Goal: Task Accomplishment & Management: Manage account settings

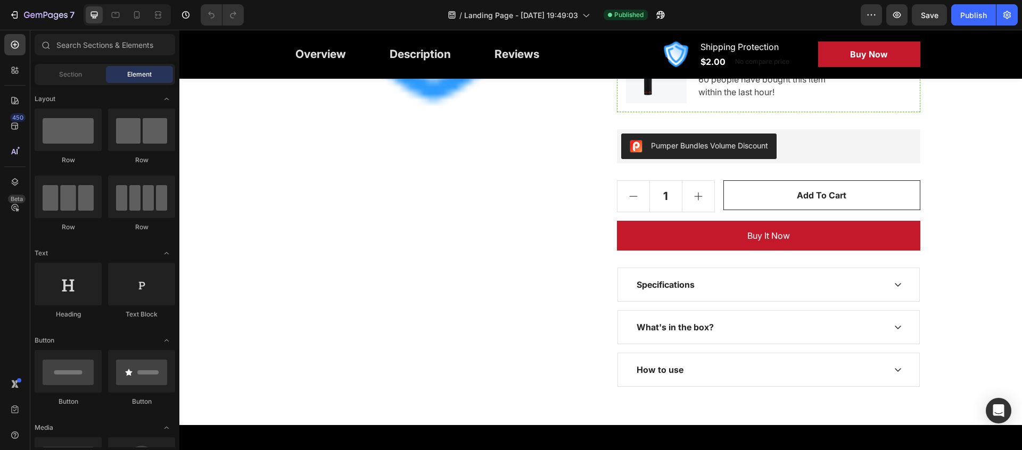
scroll to position [383, 0]
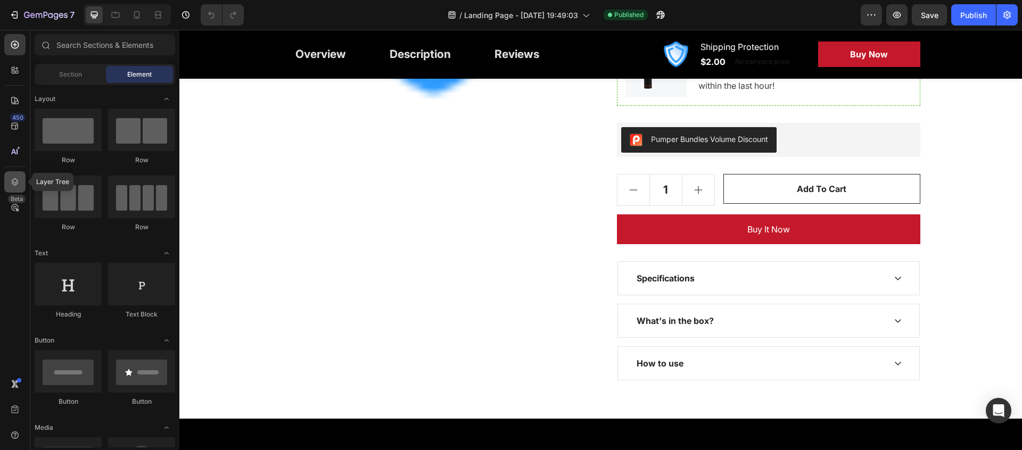
click at [16, 186] on icon at bounding box center [15, 182] width 11 height 11
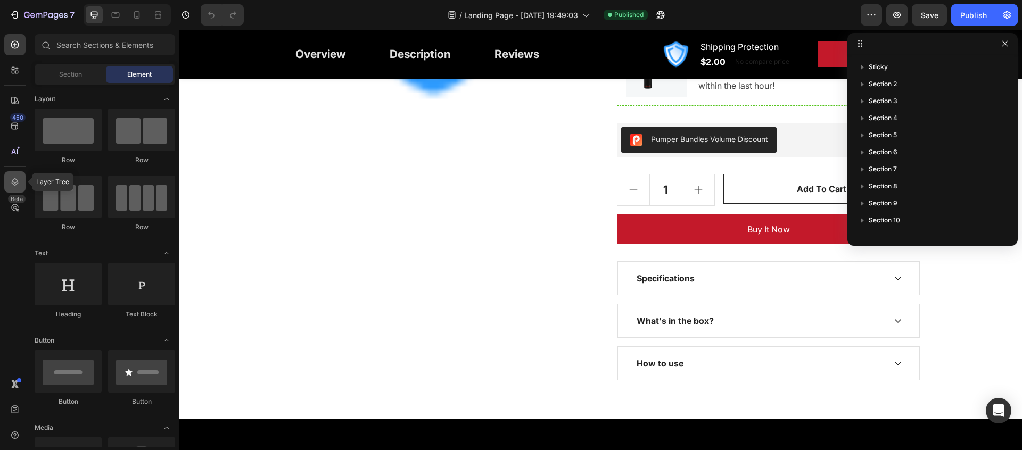
click at [15, 185] on icon at bounding box center [15, 181] width 7 height 7
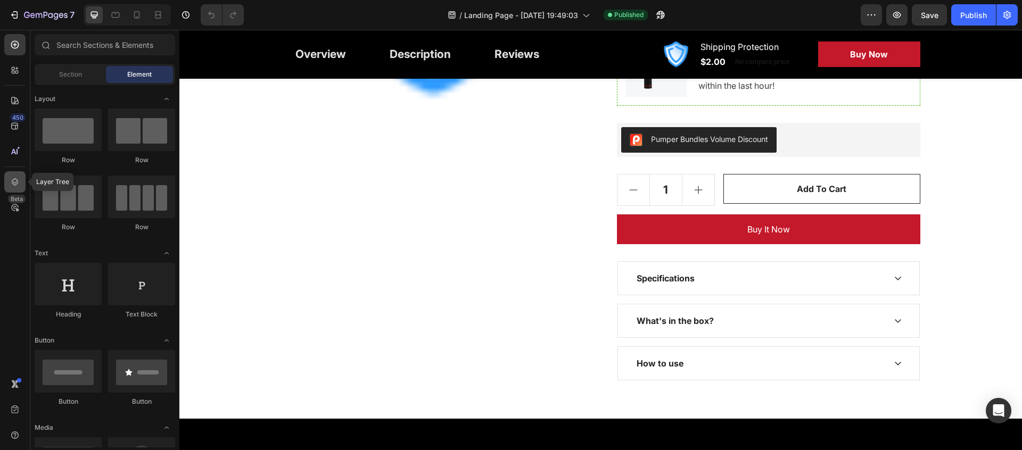
click at [12, 185] on icon at bounding box center [15, 182] width 11 height 11
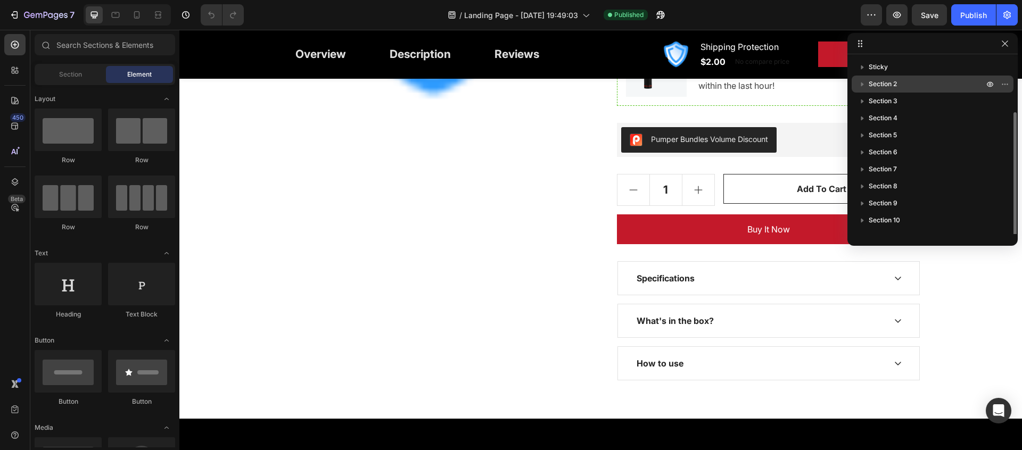
scroll to position [29, 0]
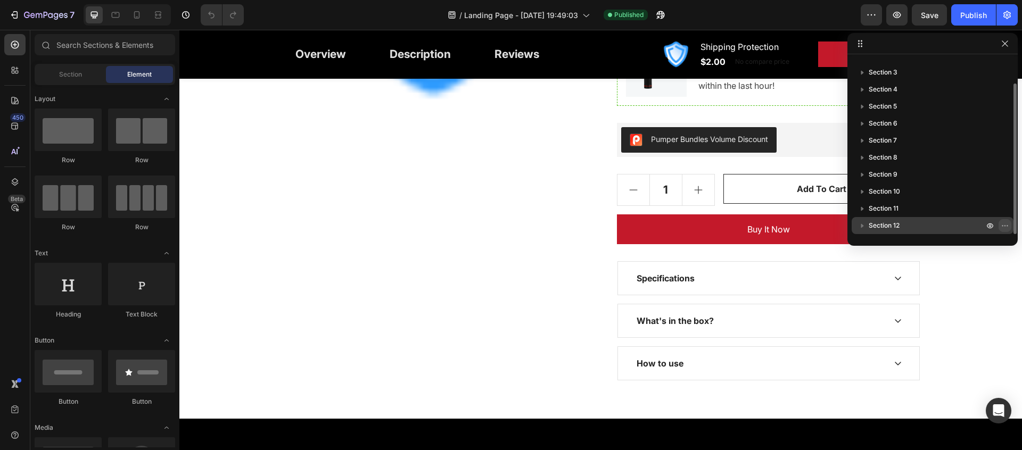
click at [1005, 228] on icon "button" at bounding box center [1005, 225] width 9 height 9
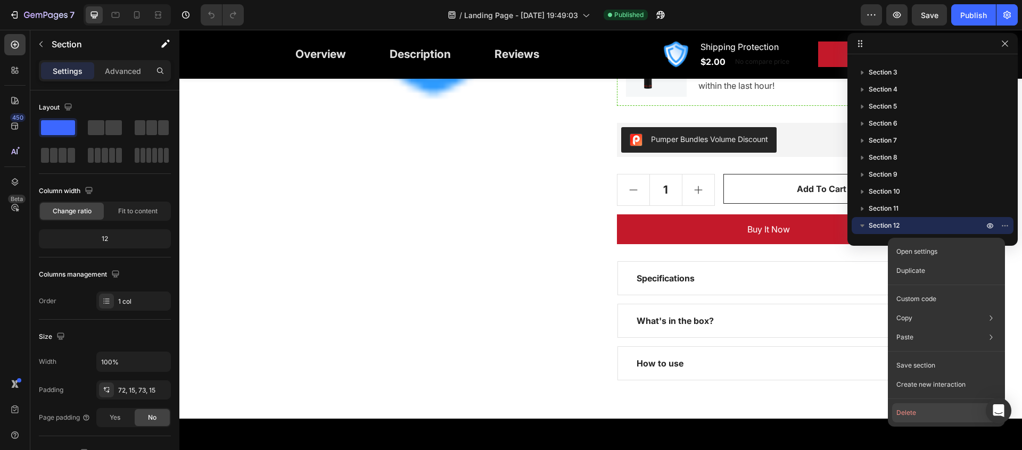
click at [954, 412] on button "Delete" at bounding box center [946, 412] width 109 height 19
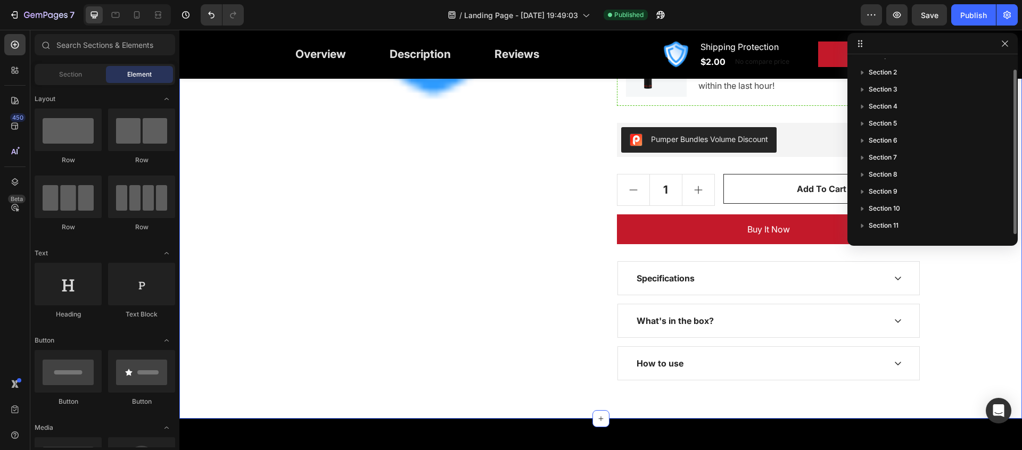
scroll to position [12, 0]
click at [1001, 227] on icon "button" at bounding box center [1005, 225] width 9 height 9
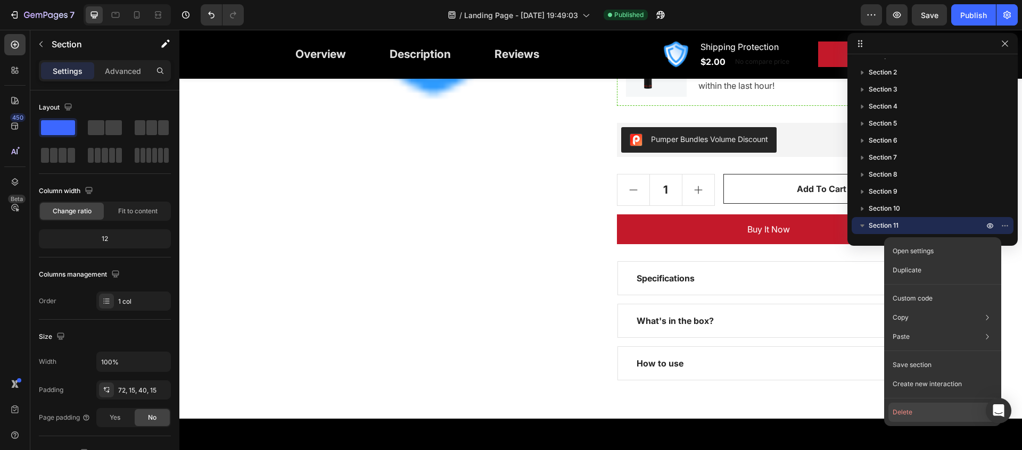
click at [933, 411] on button "Delete" at bounding box center [942, 412] width 109 height 19
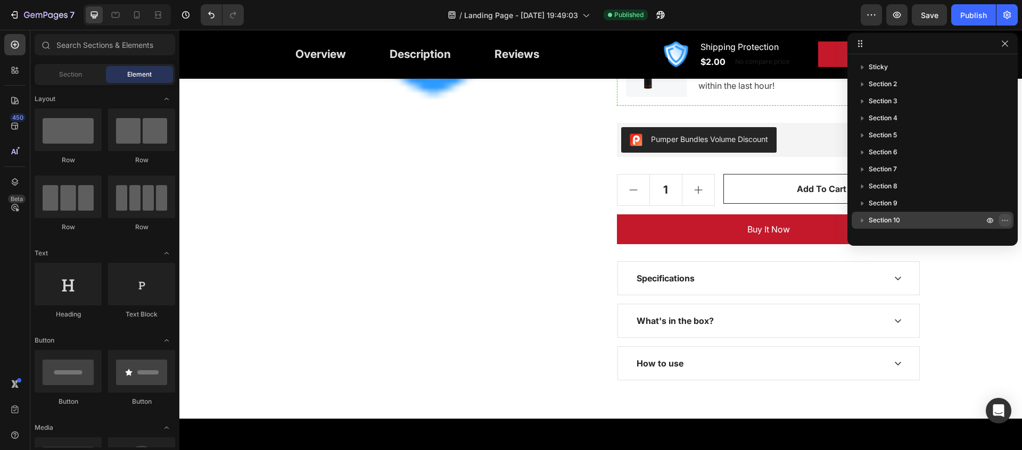
click at [1004, 224] on icon "button" at bounding box center [1005, 220] width 9 height 9
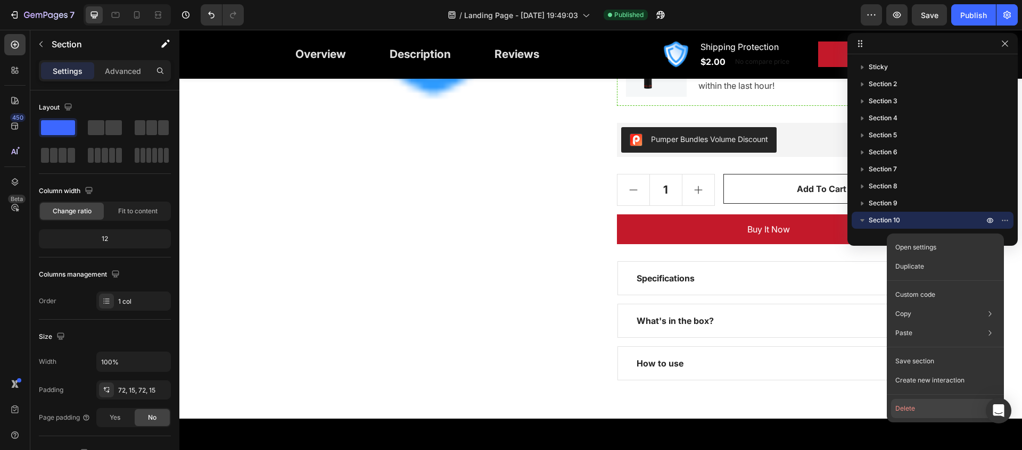
drag, startPoint x: 913, startPoint y: 413, endPoint x: 745, endPoint y: 360, distance: 176.2
click at [913, 413] on button "Delete" at bounding box center [945, 408] width 109 height 19
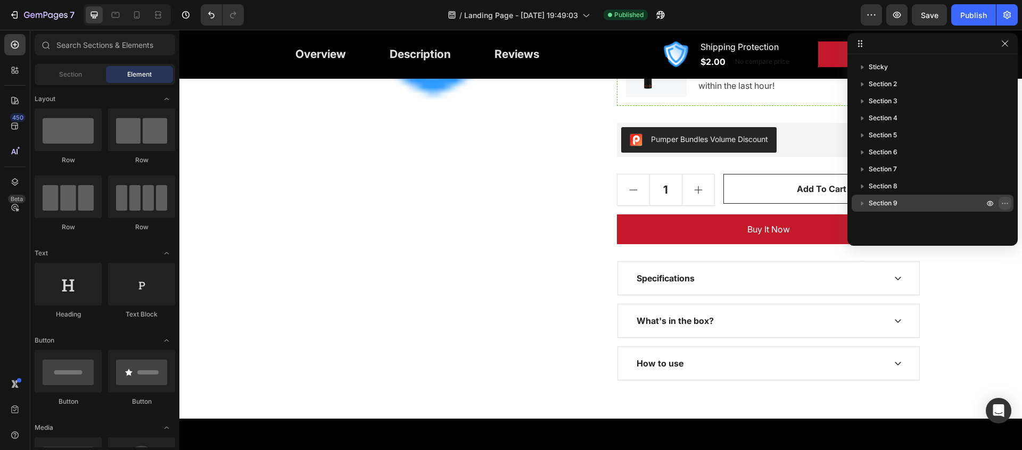
click at [1005, 205] on icon "button" at bounding box center [1005, 203] width 9 height 9
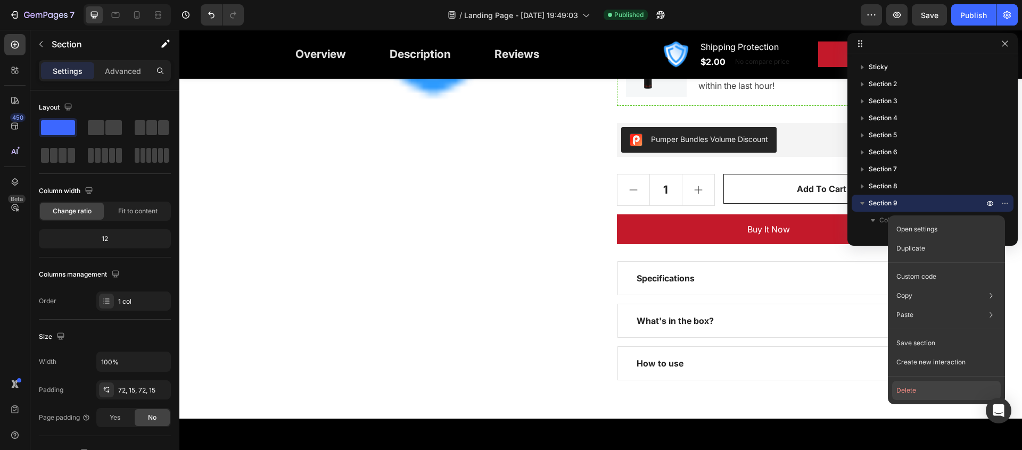
click at [939, 393] on button "Delete" at bounding box center [946, 390] width 109 height 19
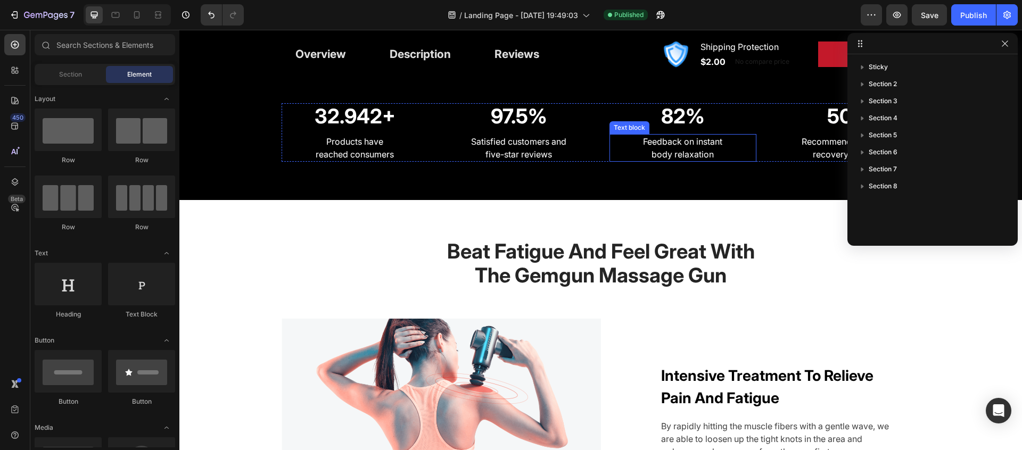
scroll to position [894, 0]
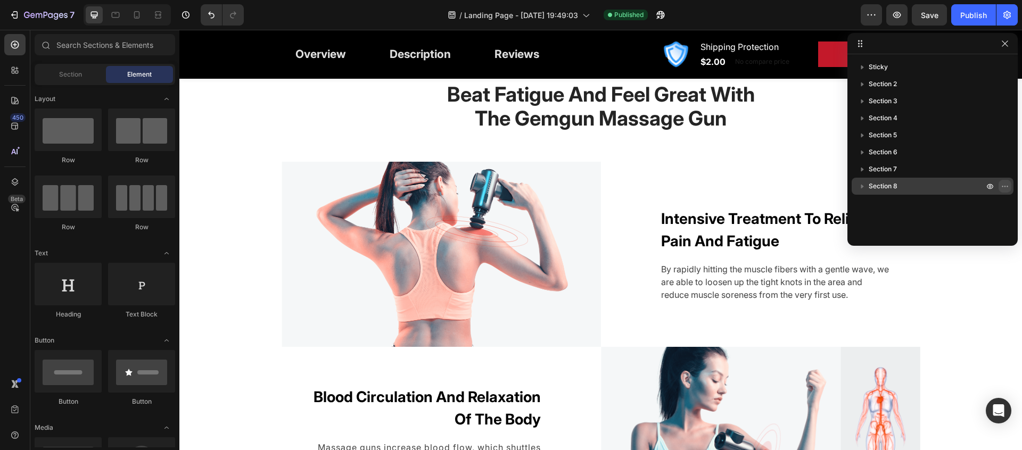
click at [1006, 185] on icon "button" at bounding box center [1005, 186] width 9 height 9
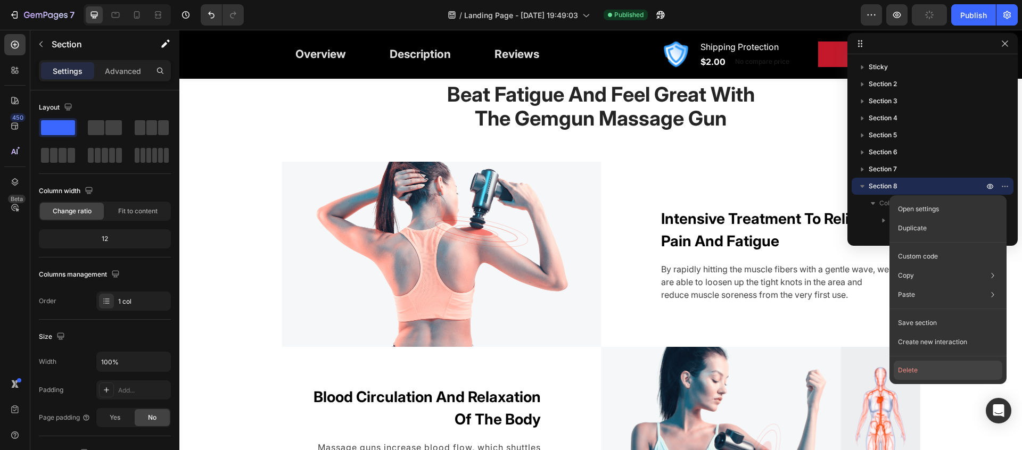
click at [943, 370] on button "Delete" at bounding box center [948, 370] width 109 height 19
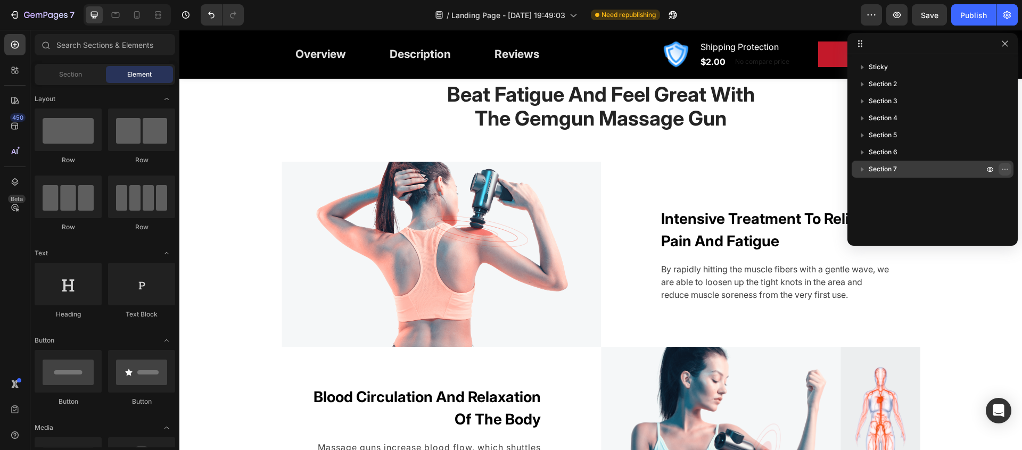
click at [1006, 173] on button "button" at bounding box center [1004, 169] width 13 height 13
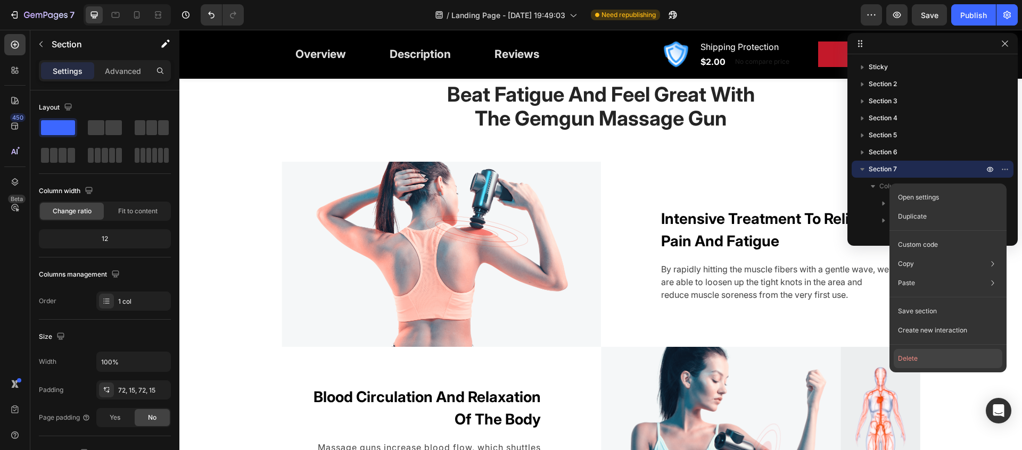
drag, startPoint x: 756, startPoint y: 308, endPoint x: 947, endPoint y: 360, distance: 198.0
click at [947, 360] on button "Delete" at bounding box center [948, 358] width 109 height 19
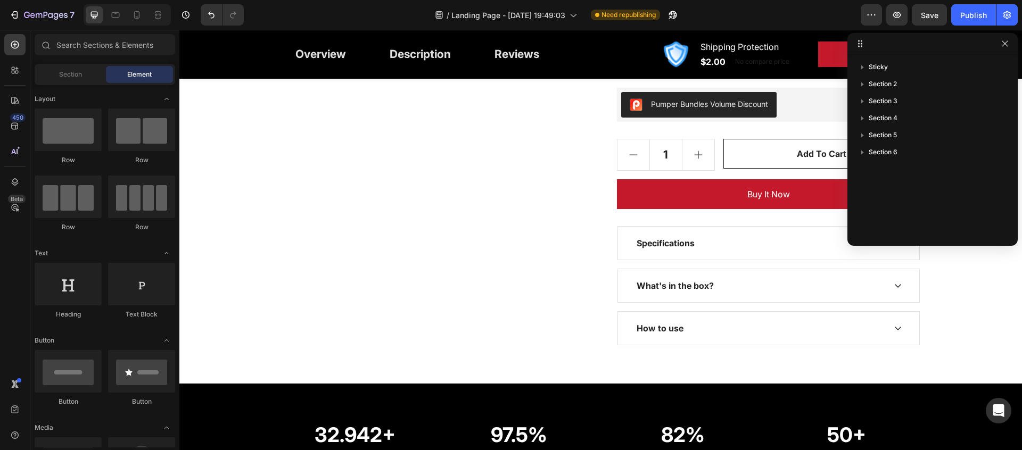
scroll to position [412, 0]
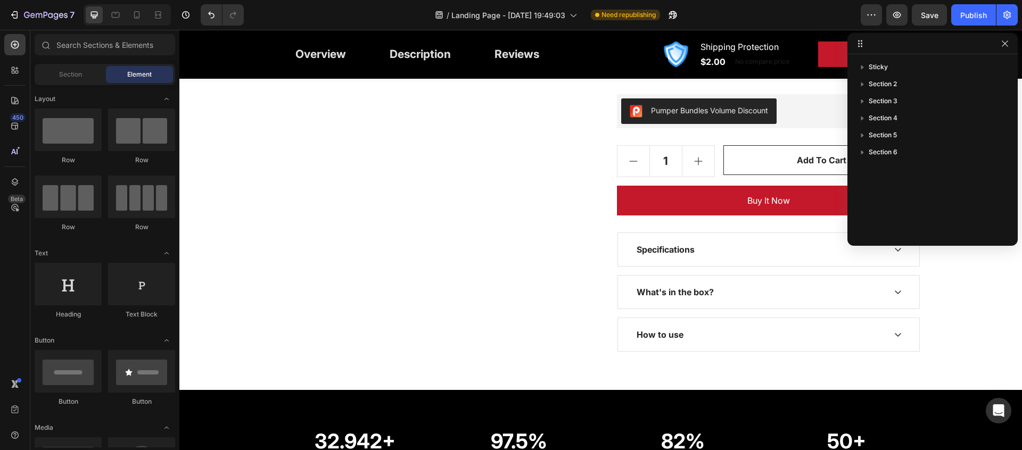
click at [773, 14] on div "/ Landing Page - [DATE] 19:49:03 Need republishing" at bounding box center [556, 14] width 608 height 21
click at [932, 19] on span "Save" at bounding box center [930, 15] width 18 height 9
click at [981, 20] on div "Publish" at bounding box center [973, 15] width 27 height 11
